Goal: Use online tool/utility: Utilize a website feature to perform a specific function

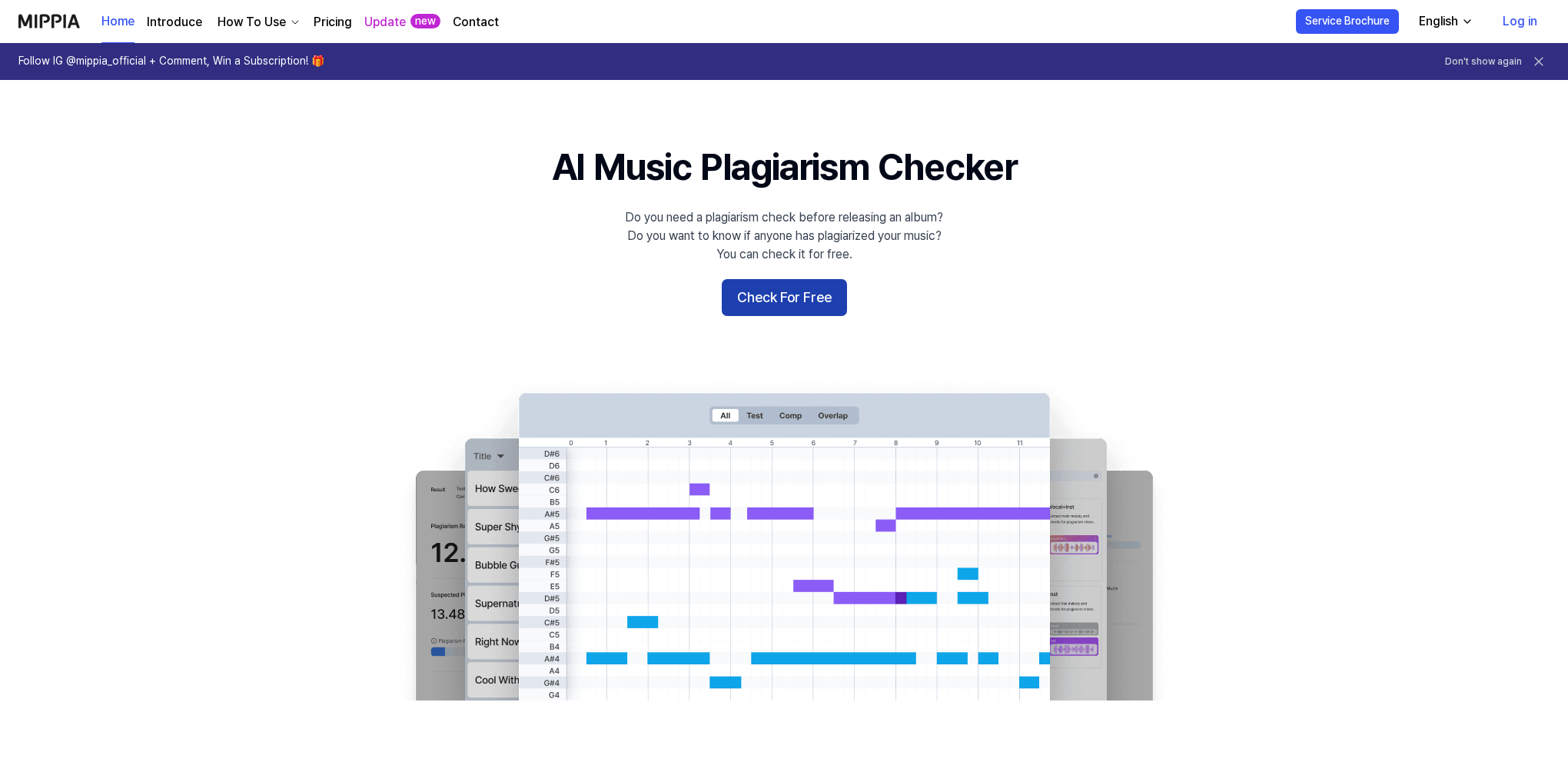
click at [761, 302] on button "Check For Free" at bounding box center [784, 297] width 125 height 37
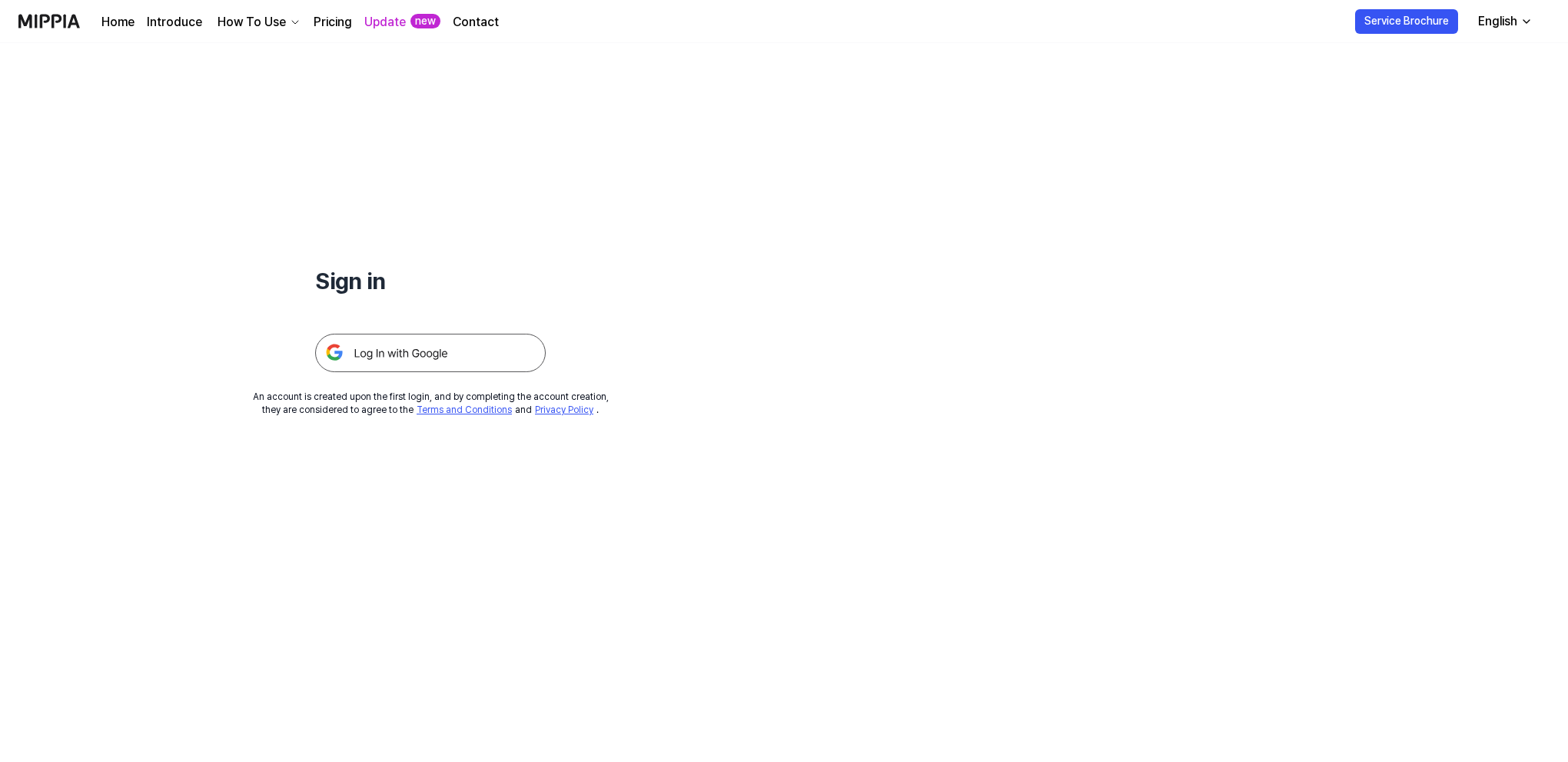
click at [468, 351] on img at bounding box center [430, 353] width 230 height 39
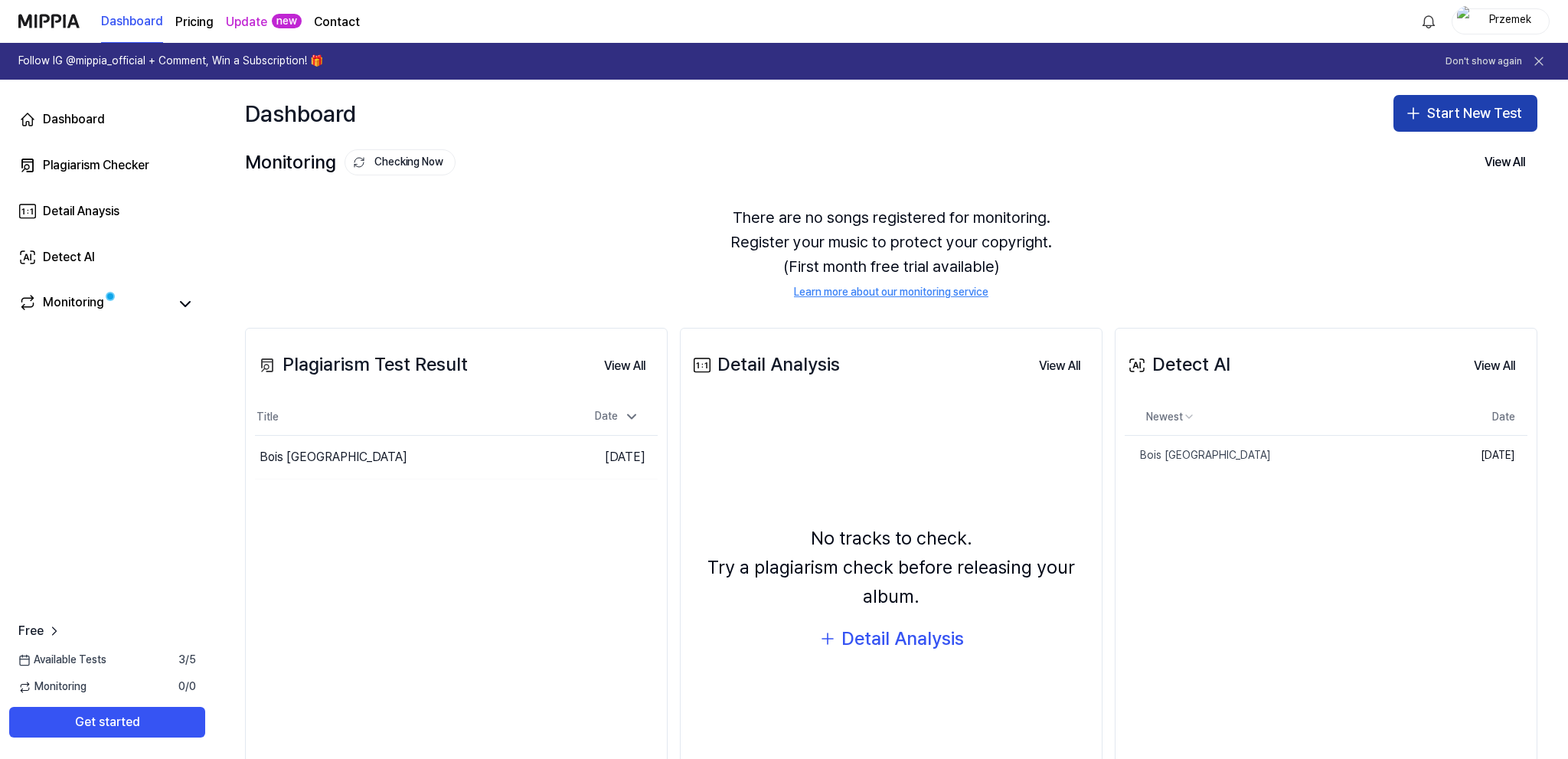
click at [1433, 106] on button "Start New Test" at bounding box center [1466, 113] width 144 height 37
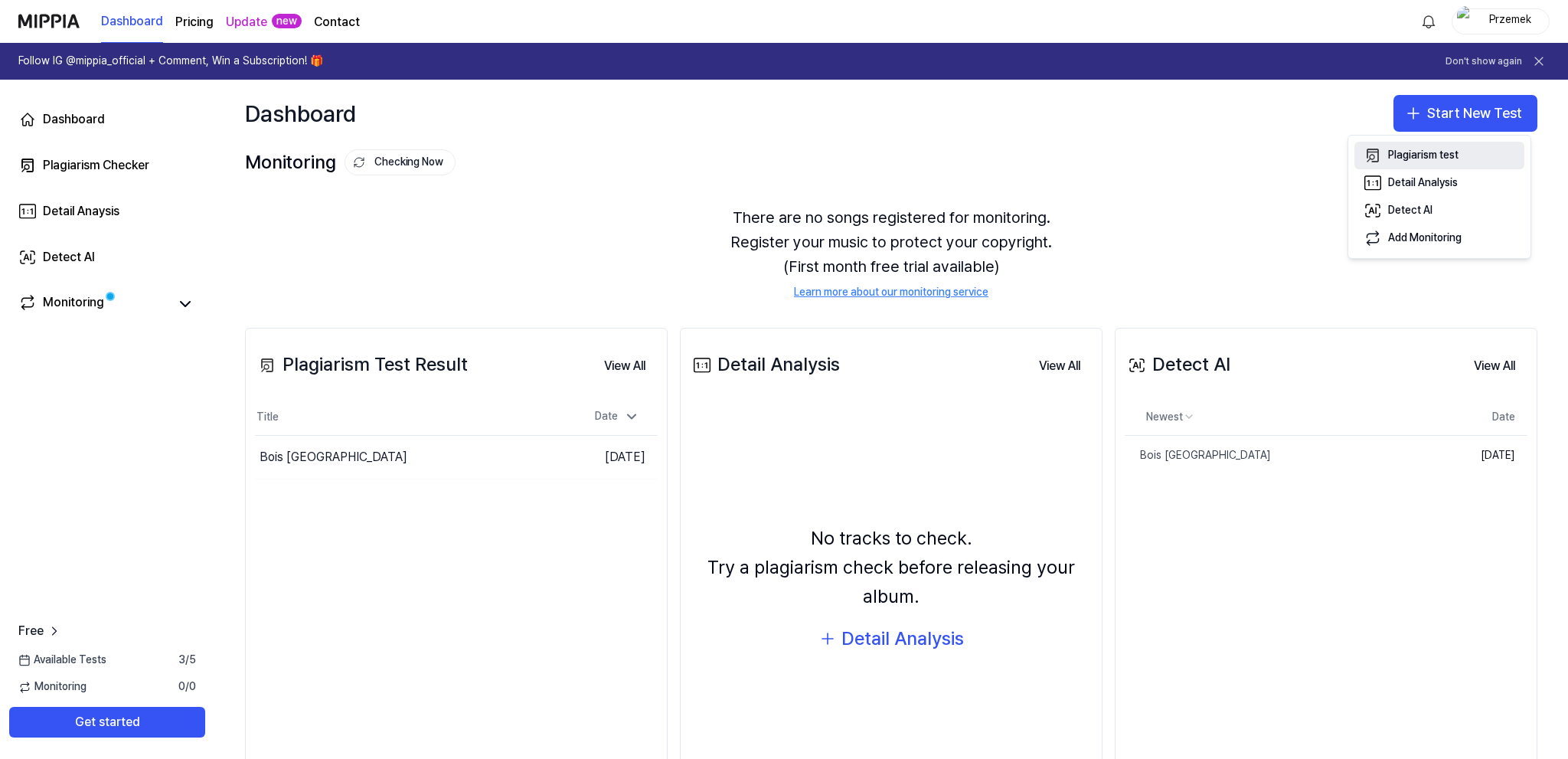
click at [1429, 153] on div "Plagiarism test" at bounding box center [1423, 155] width 70 height 15
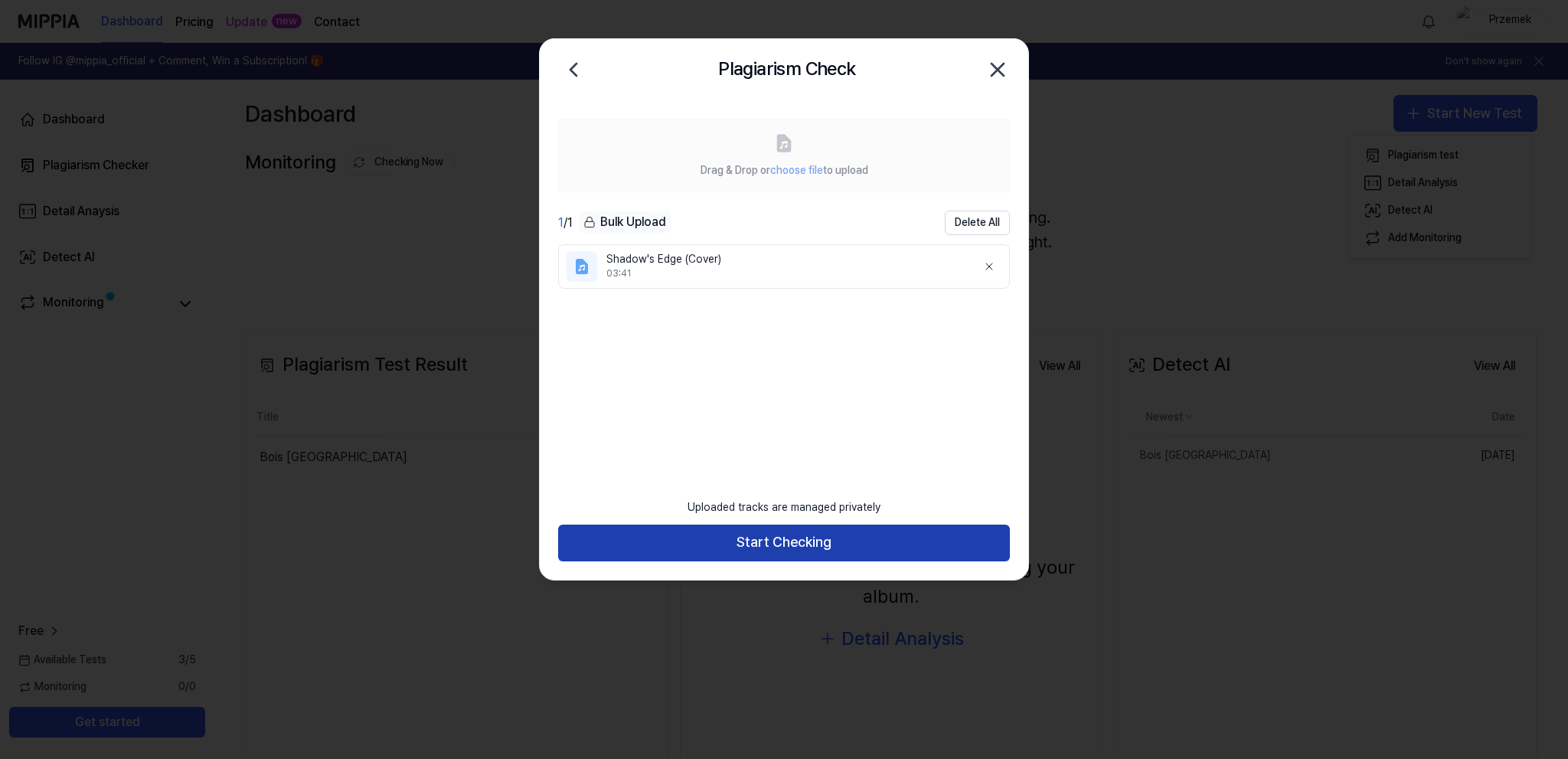
click at [863, 535] on button "Start Checking" at bounding box center [784, 542] width 451 height 37
